Goal: Task Accomplishment & Management: Use online tool/utility

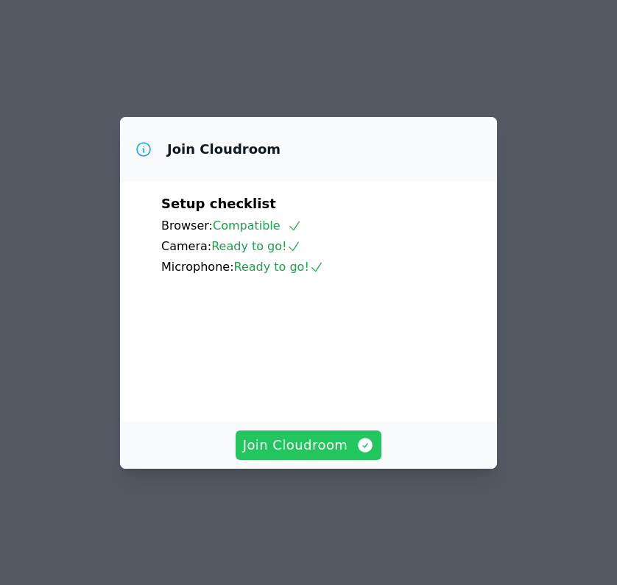
click at [303, 456] on span "Join Cloudroom" at bounding box center [309, 445] width 132 height 21
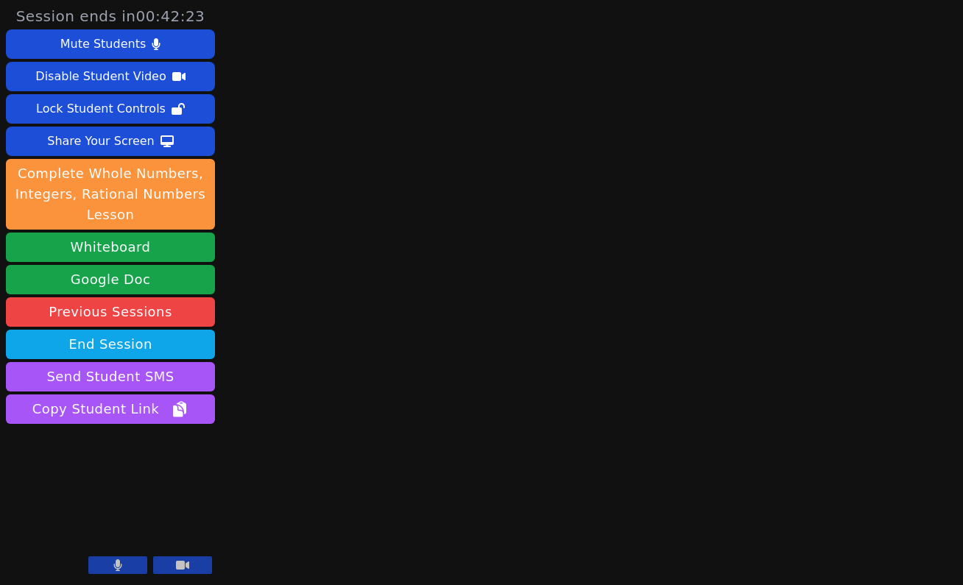
click at [115, 560] on icon at bounding box center [117, 566] width 9 height 12
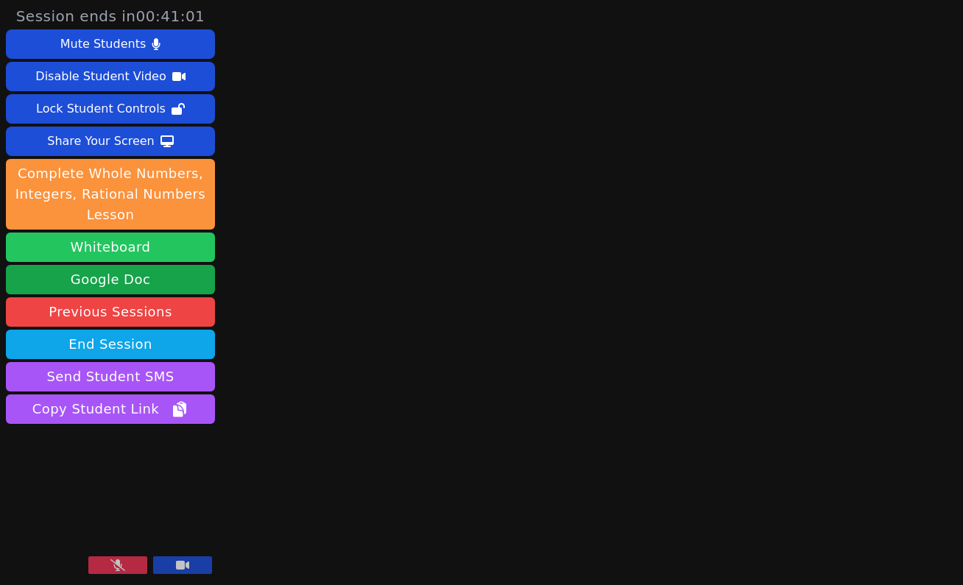
click at [149, 245] on button "Whiteboard" at bounding box center [110, 247] width 209 height 29
click at [101, 564] on button at bounding box center [117, 566] width 59 height 18
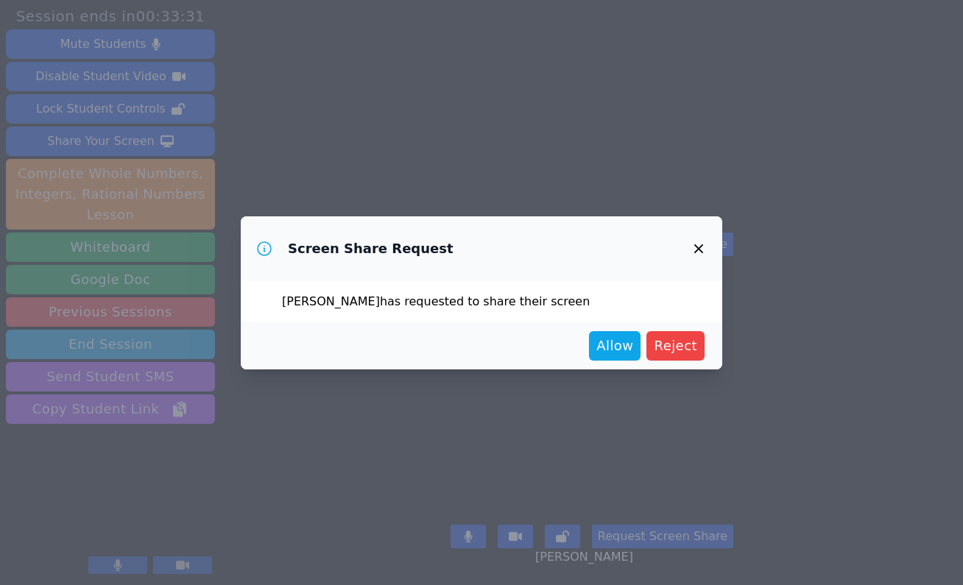
click at [616, 248] on icon "button" at bounding box center [699, 249] width 18 height 18
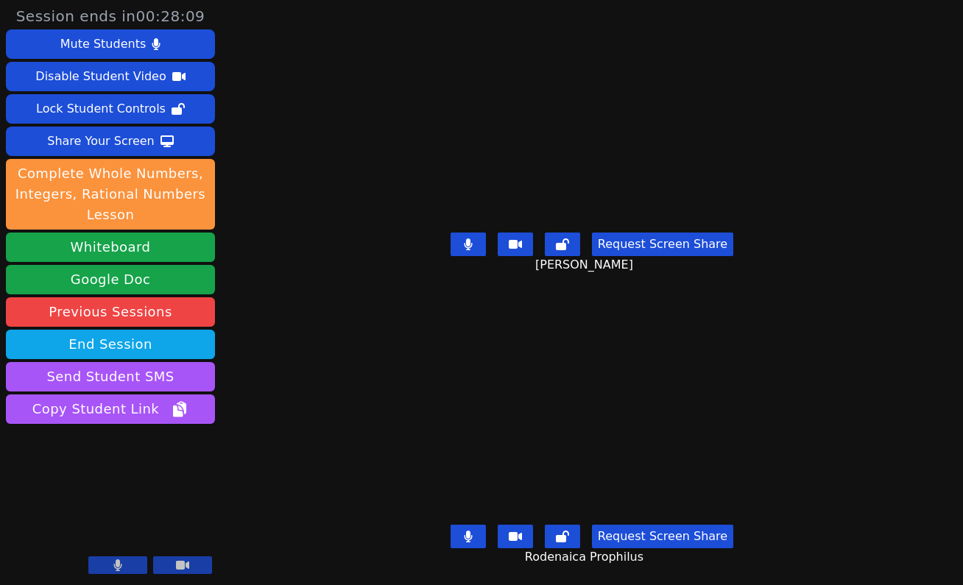
click at [810, 147] on div "[PERSON_NAME]" at bounding box center [592, 116] width 436 height 219
click at [850, 155] on div "Session ends in 00:28:05 Mute Students Disable Student Video Lock Student Contr…" at bounding box center [481, 292] width 963 height 585
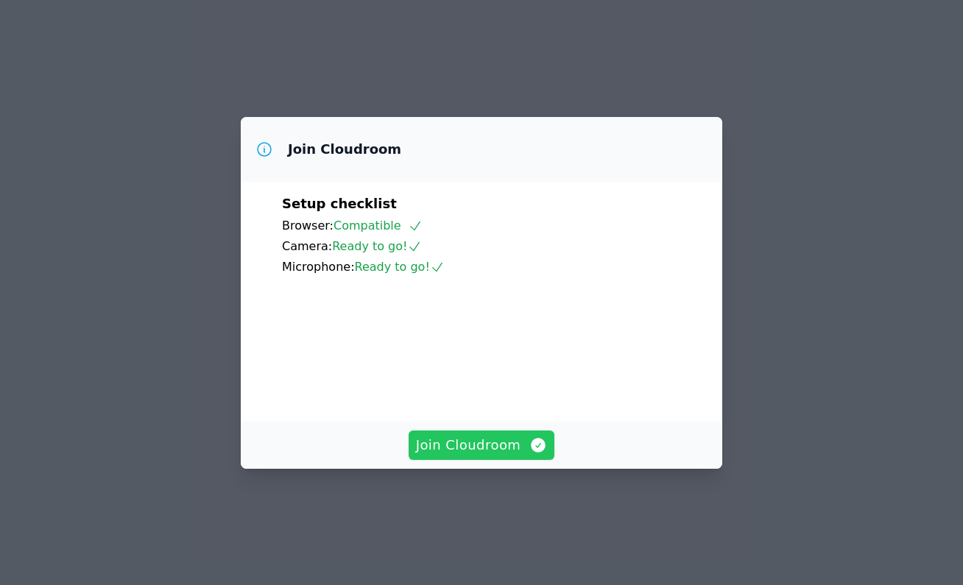
click at [503, 456] on span "Join Cloudroom" at bounding box center [482, 445] width 132 height 21
click at [513, 456] on span "Join Cloudroom" at bounding box center [482, 445] width 132 height 21
click at [474, 456] on span "Join Cloudroom" at bounding box center [482, 445] width 132 height 21
click at [485, 456] on span "Join Cloudroom" at bounding box center [482, 445] width 132 height 21
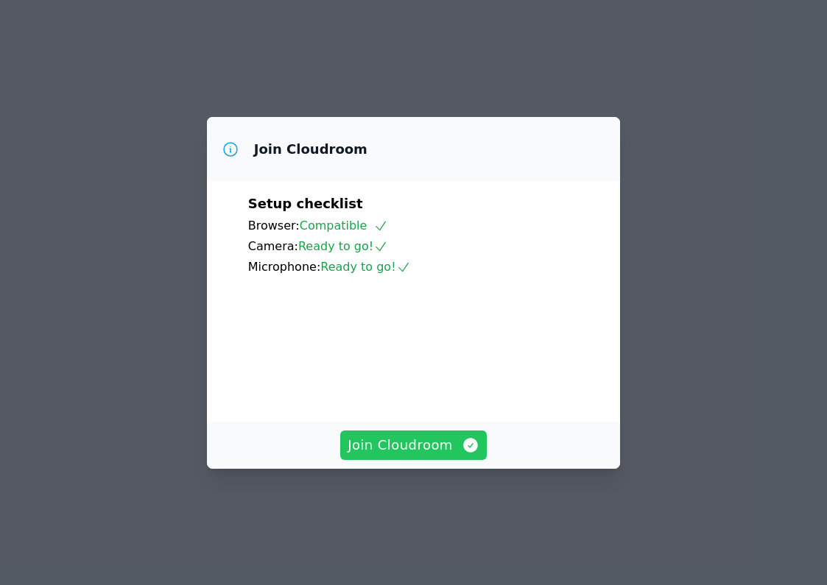
click at [433, 456] on span "Join Cloudroom" at bounding box center [414, 445] width 132 height 21
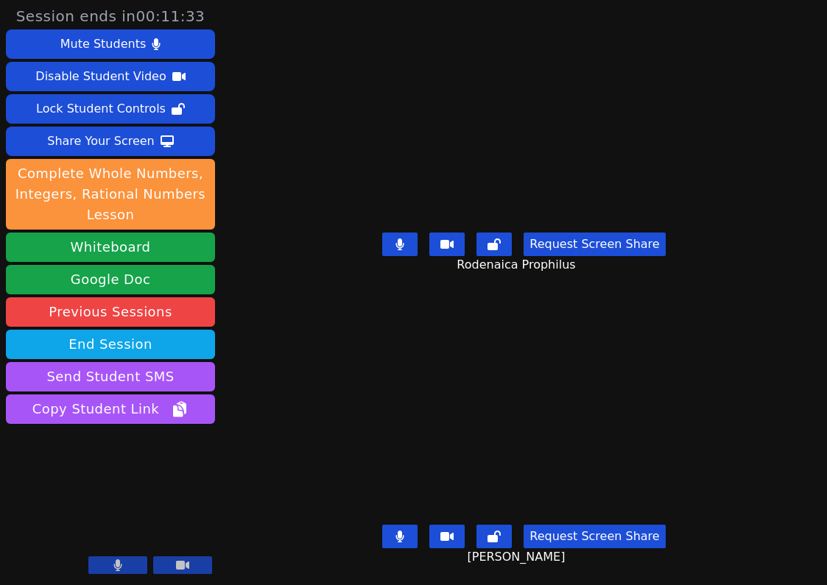
click at [719, 422] on div "[PERSON_NAME]" at bounding box center [523, 409] width 391 height 219
click at [413, 251] on button at bounding box center [399, 245] width 35 height 24
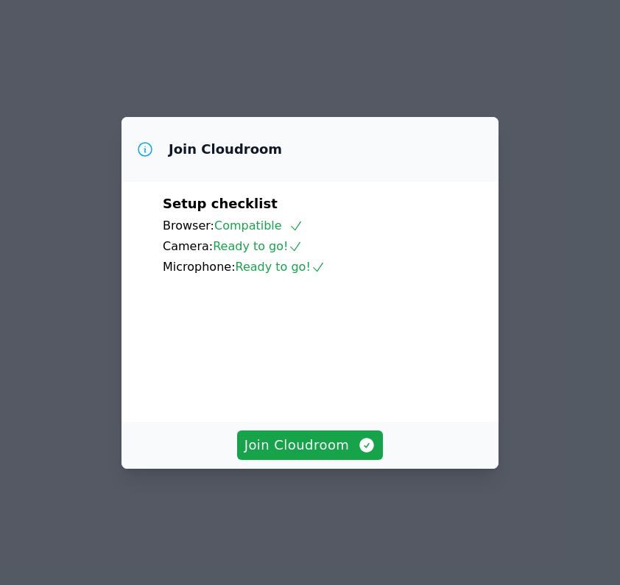
click at [351, 457] on div "Join Cloudroom" at bounding box center [309, 445] width 377 height 47
click at [367, 453] on icon "button" at bounding box center [367, 445] width 15 height 15
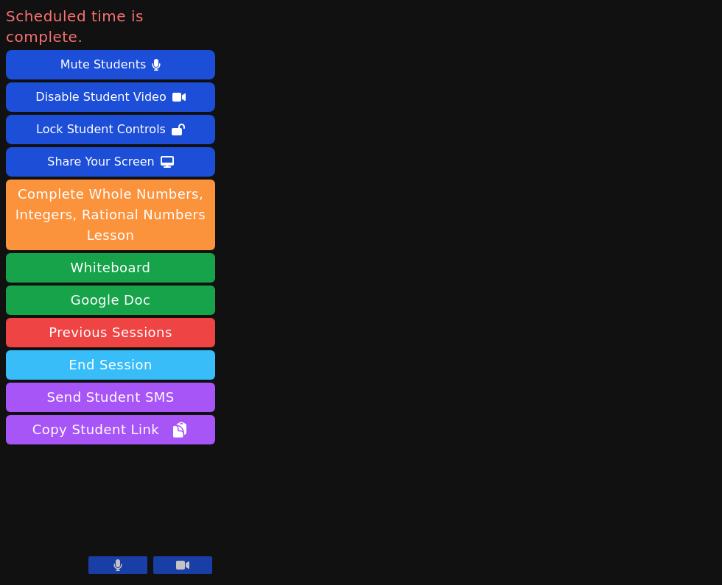
click at [123, 359] on button "End Session" at bounding box center [110, 365] width 209 height 29
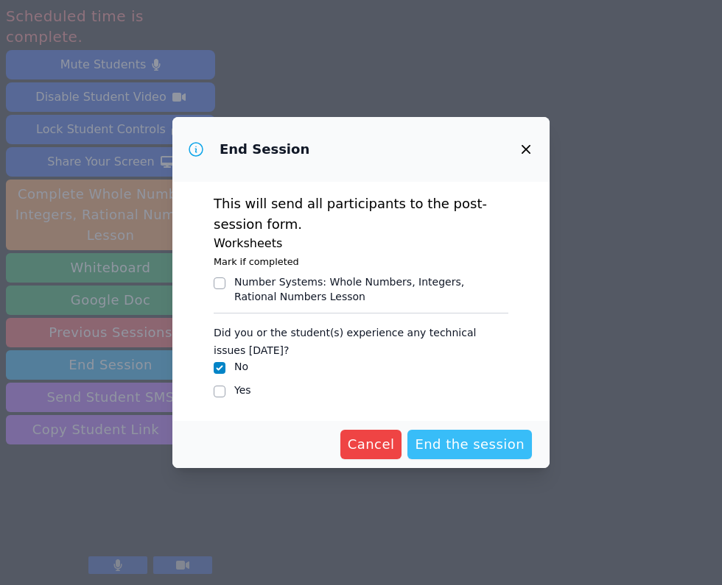
click at [456, 445] on span "End the session" at bounding box center [470, 444] width 110 height 21
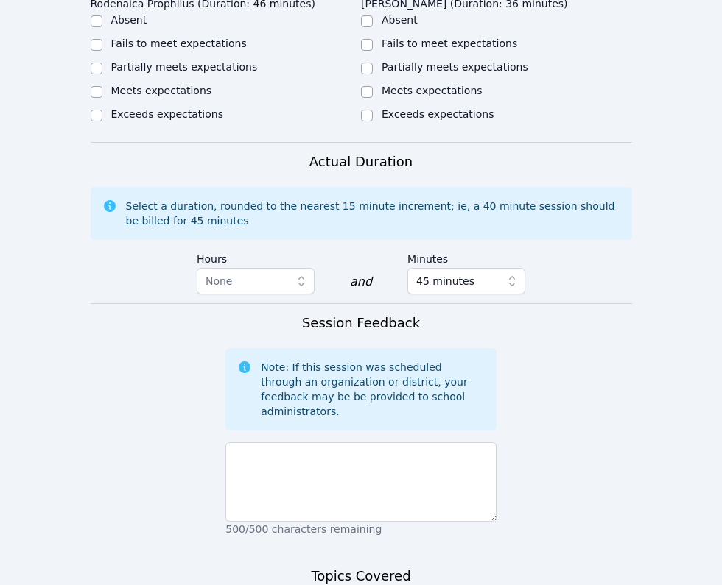
scroll to position [905, 0]
